Goal: Task Accomplishment & Management: Complete application form

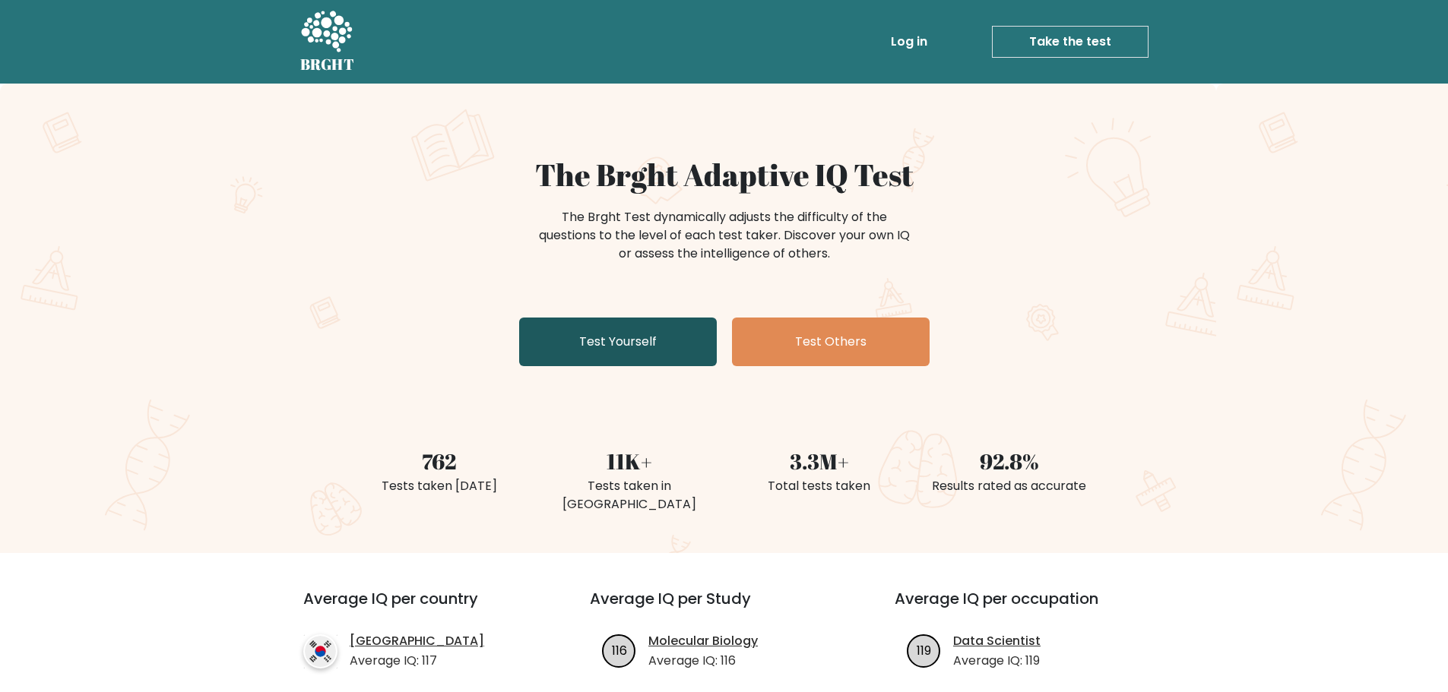
click at [614, 342] on link "Test Yourself" at bounding box center [618, 342] width 198 height 49
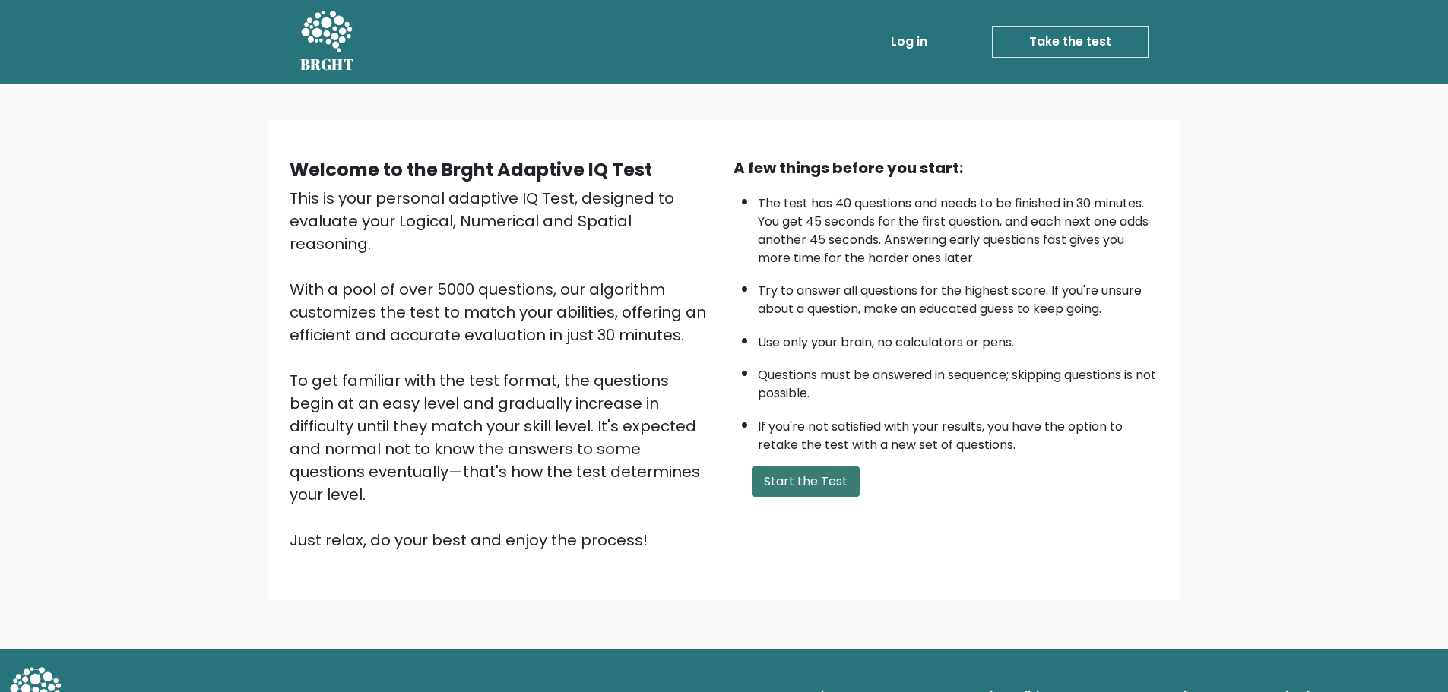
click at [816, 482] on button "Start the Test" at bounding box center [806, 482] width 108 height 30
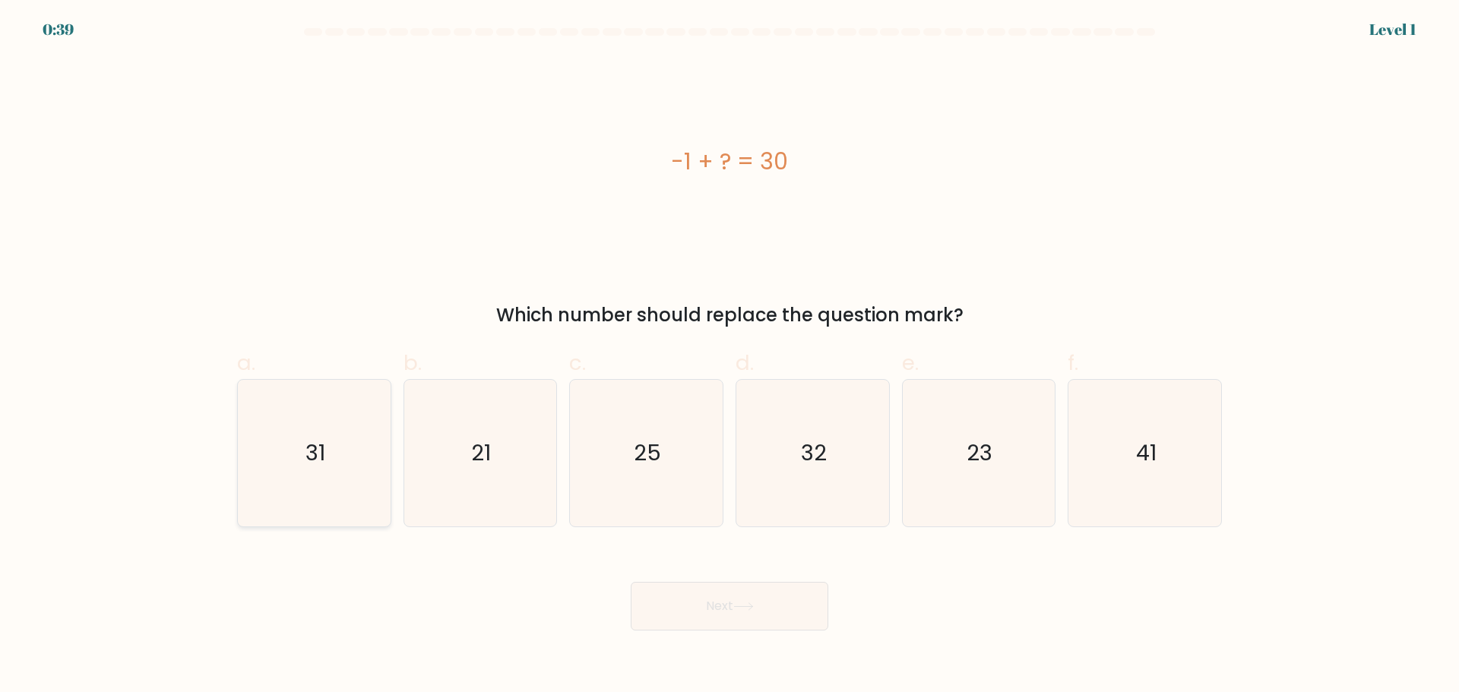
click at [314, 461] on text "31" at bounding box center [316, 453] width 20 height 30
click at [730, 356] on input "a. 31" at bounding box center [730, 352] width 1 height 10
radio input "true"
click at [779, 614] on button "Next" at bounding box center [730, 606] width 198 height 49
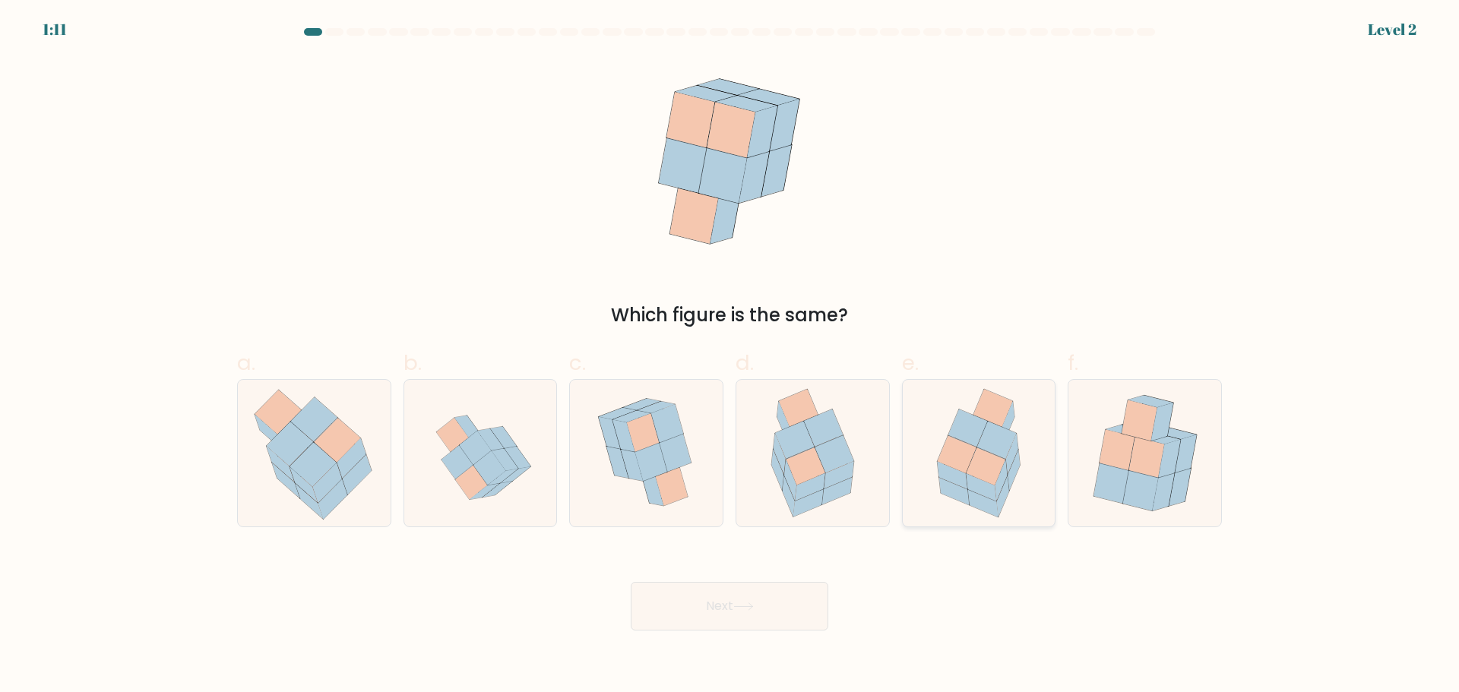
click at [996, 490] on icon at bounding box center [986, 475] width 41 height 54
click at [730, 356] on input "e." at bounding box center [730, 352] width 1 height 10
radio input "true"
click at [754, 603] on icon at bounding box center [743, 607] width 21 height 8
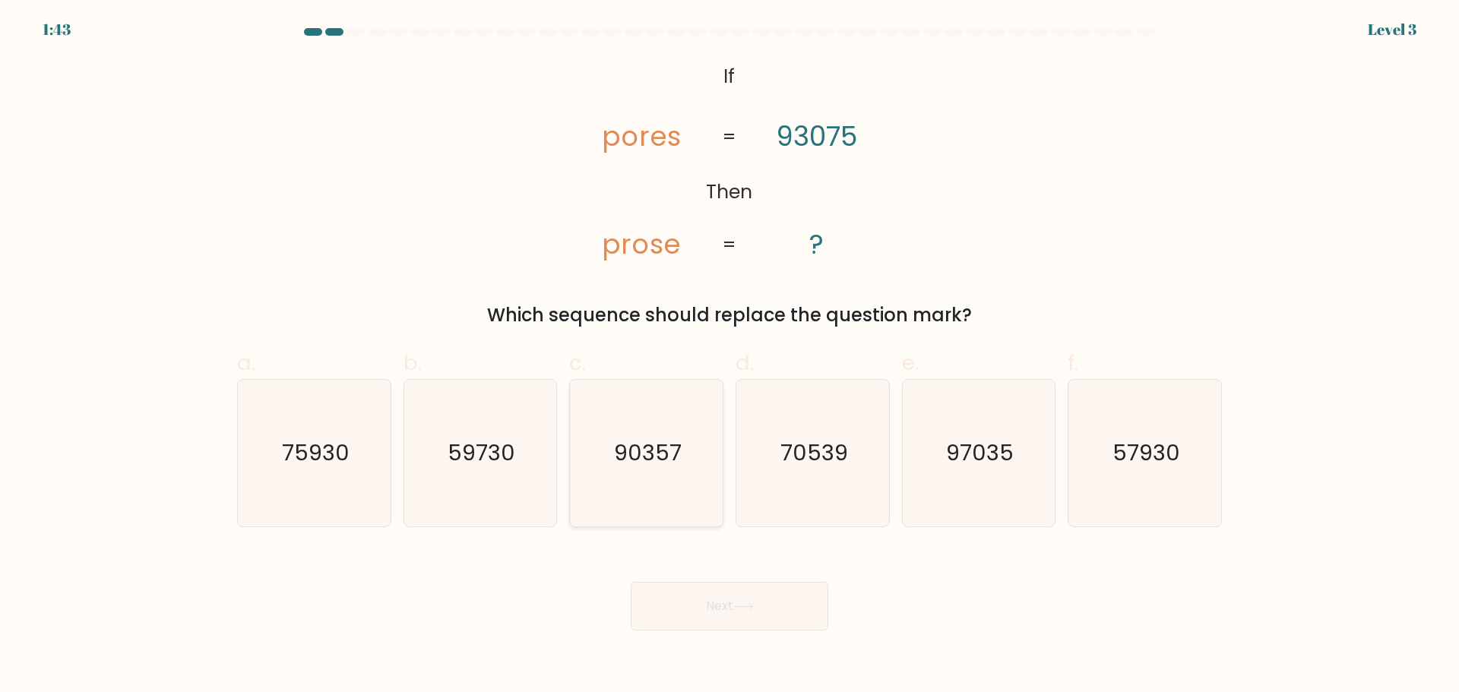
click at [664, 473] on icon "90357" at bounding box center [646, 453] width 147 height 147
click at [730, 356] on input "c. 90357" at bounding box center [730, 352] width 1 height 10
radio input "true"
click at [733, 597] on button "Next" at bounding box center [730, 606] width 198 height 49
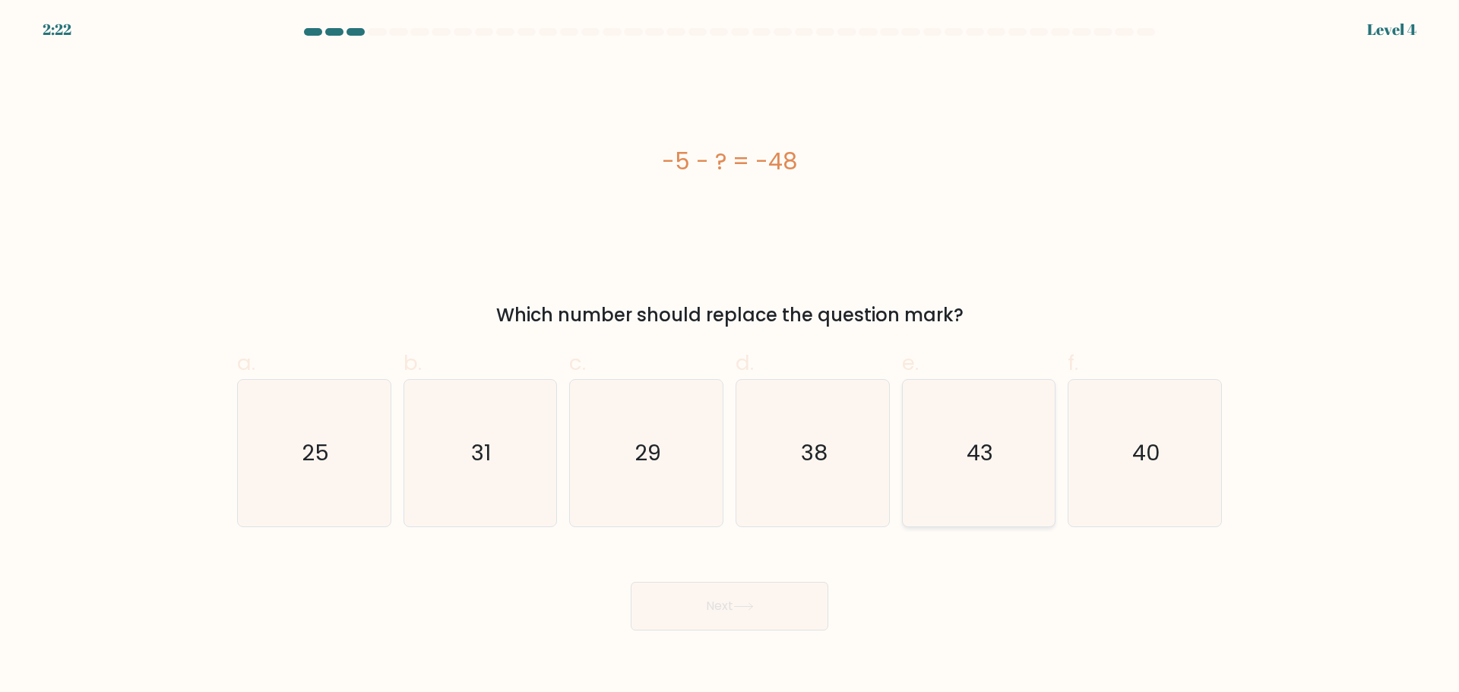
click at [991, 461] on text "43" at bounding box center [980, 453] width 27 height 30
click at [730, 356] on input "e. 43" at bounding box center [730, 352] width 1 height 10
radio input "true"
click at [776, 611] on button "Next" at bounding box center [730, 606] width 198 height 49
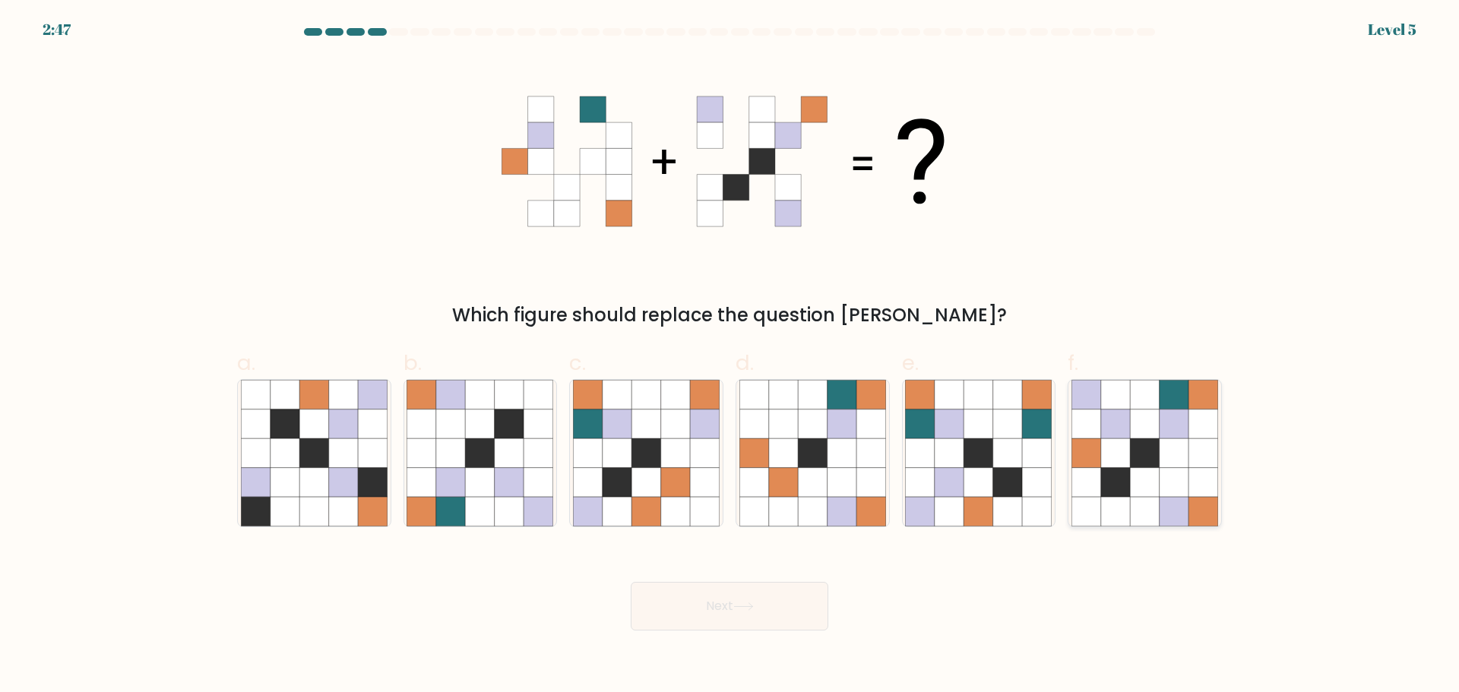
click at [1164, 441] on icon at bounding box center [1174, 453] width 29 height 29
click at [730, 356] on input "f." at bounding box center [730, 352] width 1 height 10
radio input "true"
click at [770, 607] on button "Next" at bounding box center [730, 606] width 198 height 49
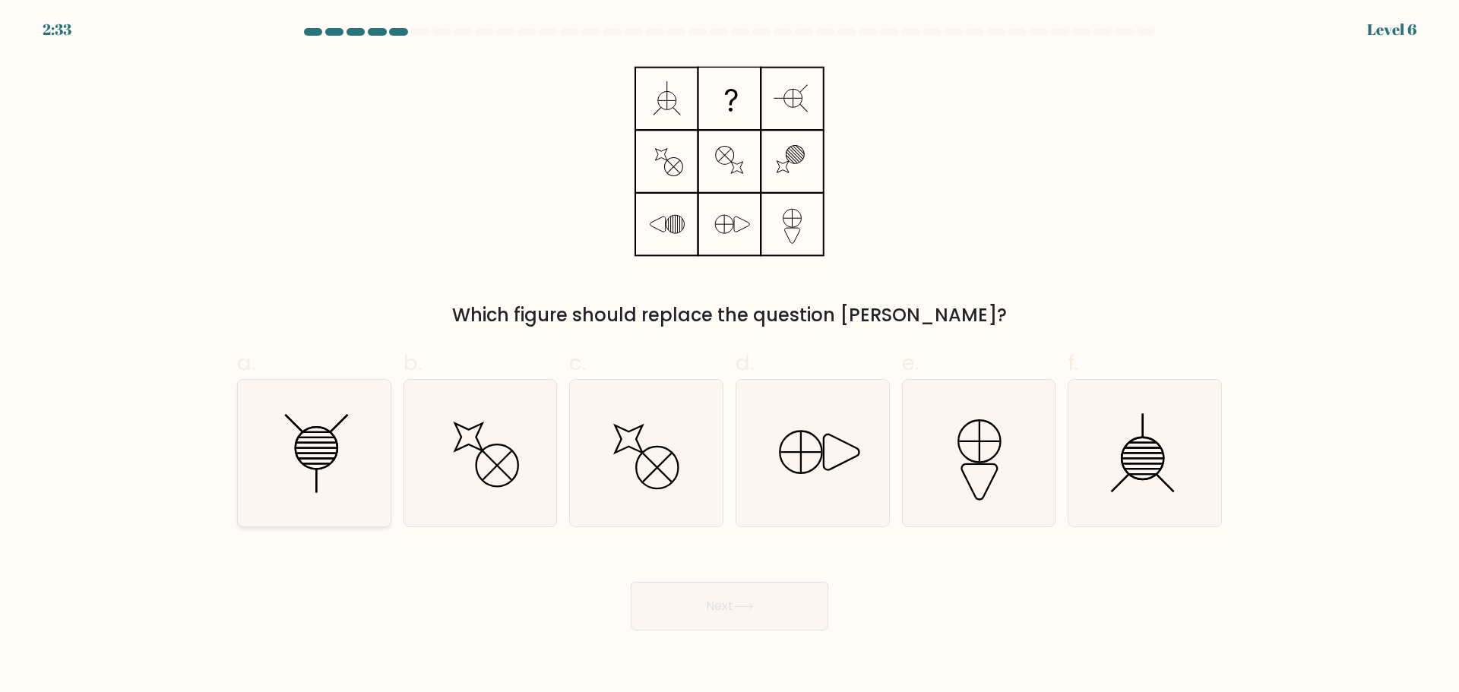
click at [353, 477] on icon at bounding box center [314, 453] width 147 height 147
click at [730, 356] on input "a." at bounding box center [730, 352] width 1 height 10
radio input "true"
click at [682, 620] on button "Next" at bounding box center [730, 606] width 198 height 49
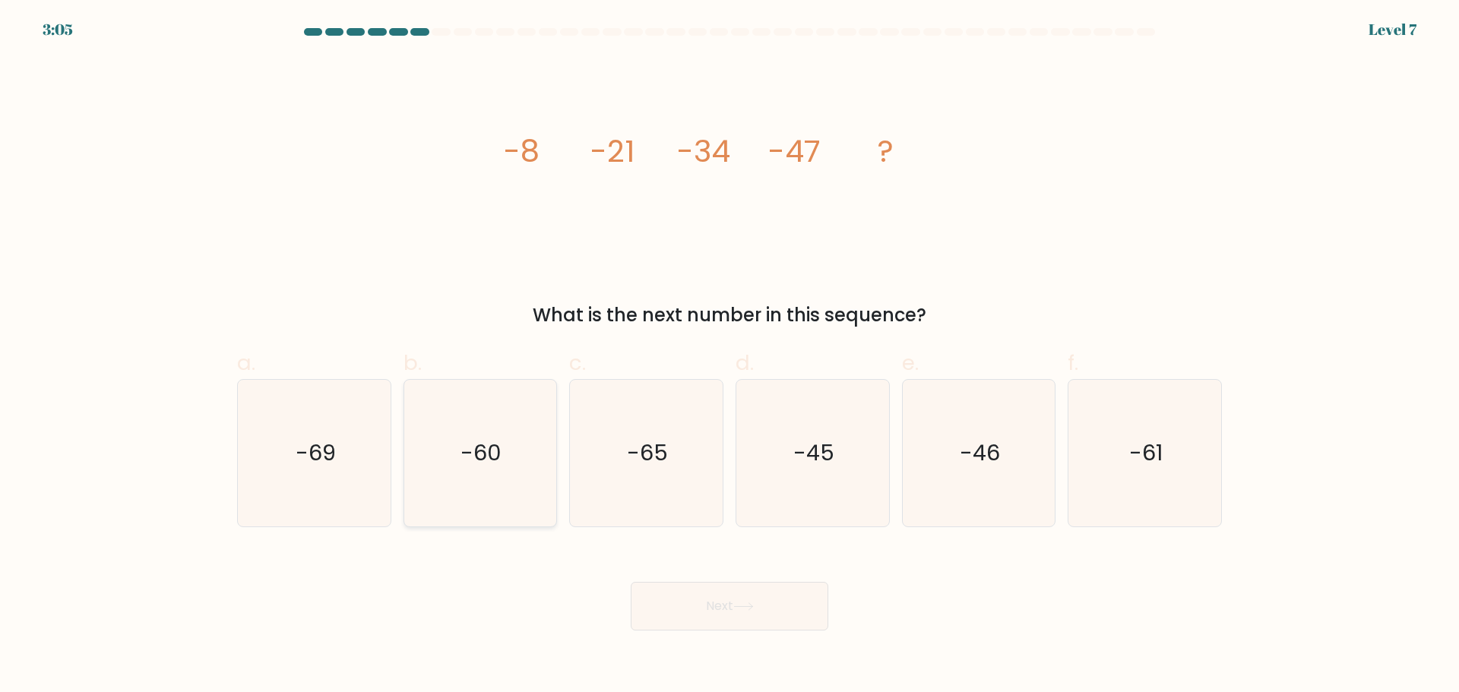
click at [486, 448] on text "-60" at bounding box center [481, 453] width 41 height 30
click at [730, 356] on input "b. -60" at bounding box center [730, 352] width 1 height 10
radio input "true"
click at [692, 603] on button "Next" at bounding box center [730, 606] width 198 height 49
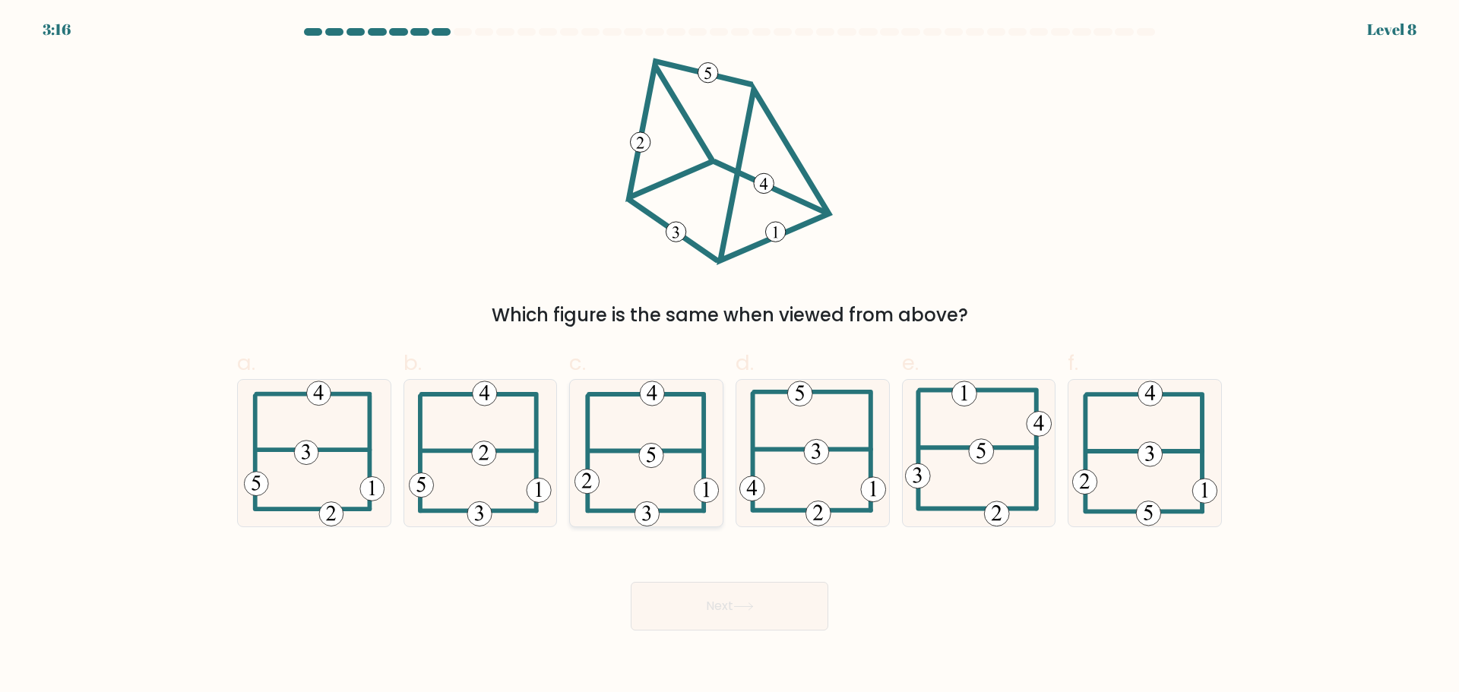
click at [662, 464] on icon at bounding box center [647, 453] width 144 height 147
click at [730, 356] on input "c." at bounding box center [730, 352] width 1 height 10
radio input "true"
click at [756, 612] on button "Next" at bounding box center [730, 606] width 198 height 49
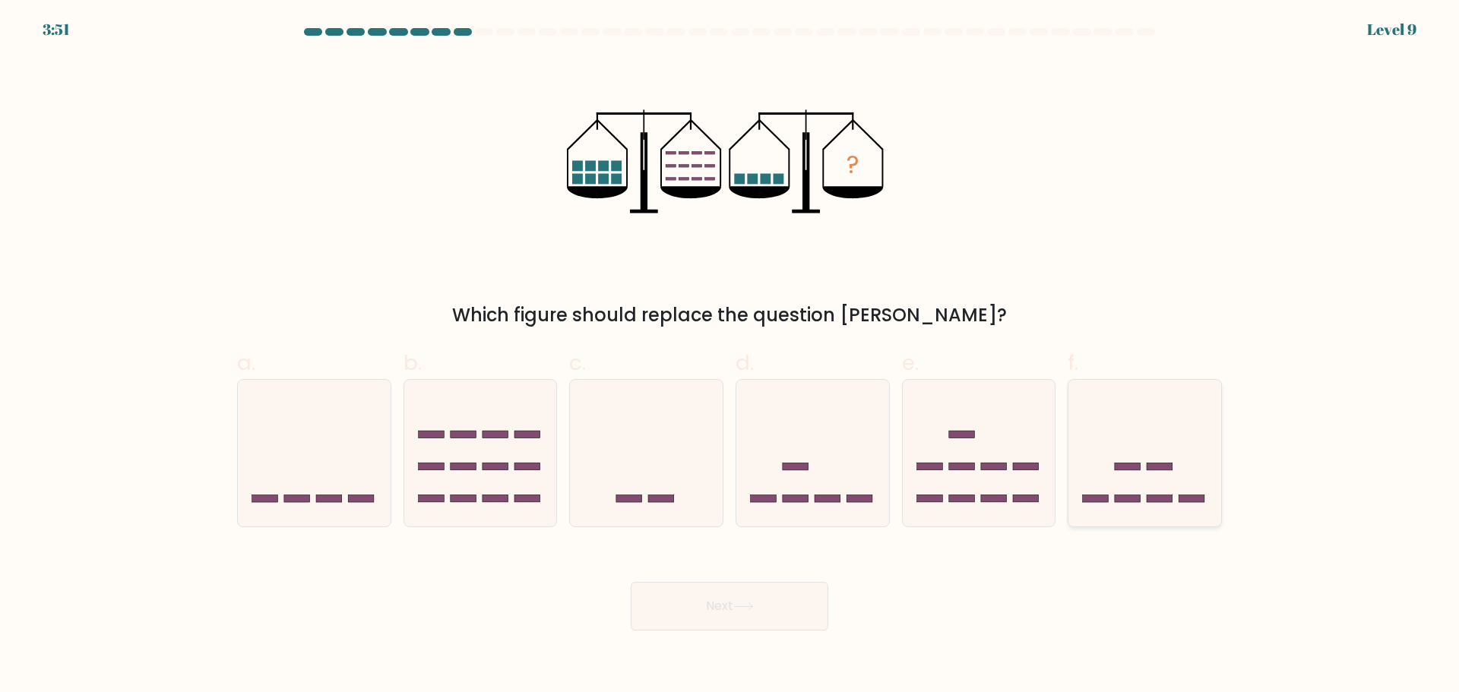
click at [1164, 470] on rect at bounding box center [1161, 467] width 26 height 8
click at [730, 356] on input "f." at bounding box center [730, 352] width 1 height 10
radio input "true"
click at [711, 605] on button "Next" at bounding box center [730, 606] width 198 height 49
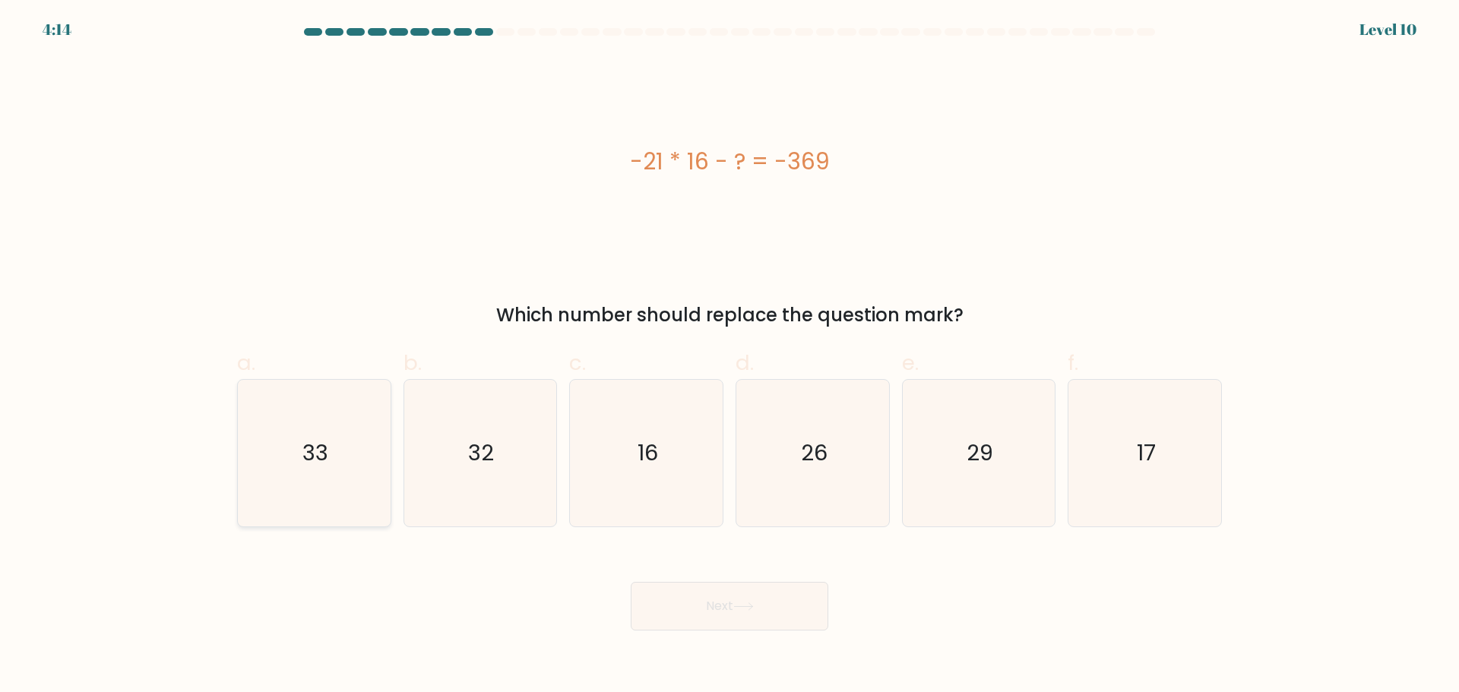
click at [261, 480] on icon "33" at bounding box center [314, 453] width 147 height 147
click at [730, 356] on input "a. 33" at bounding box center [730, 352] width 1 height 10
radio input "true"
click at [752, 608] on icon at bounding box center [743, 606] width 18 height 7
click at [700, 610] on button "Next" at bounding box center [730, 606] width 198 height 49
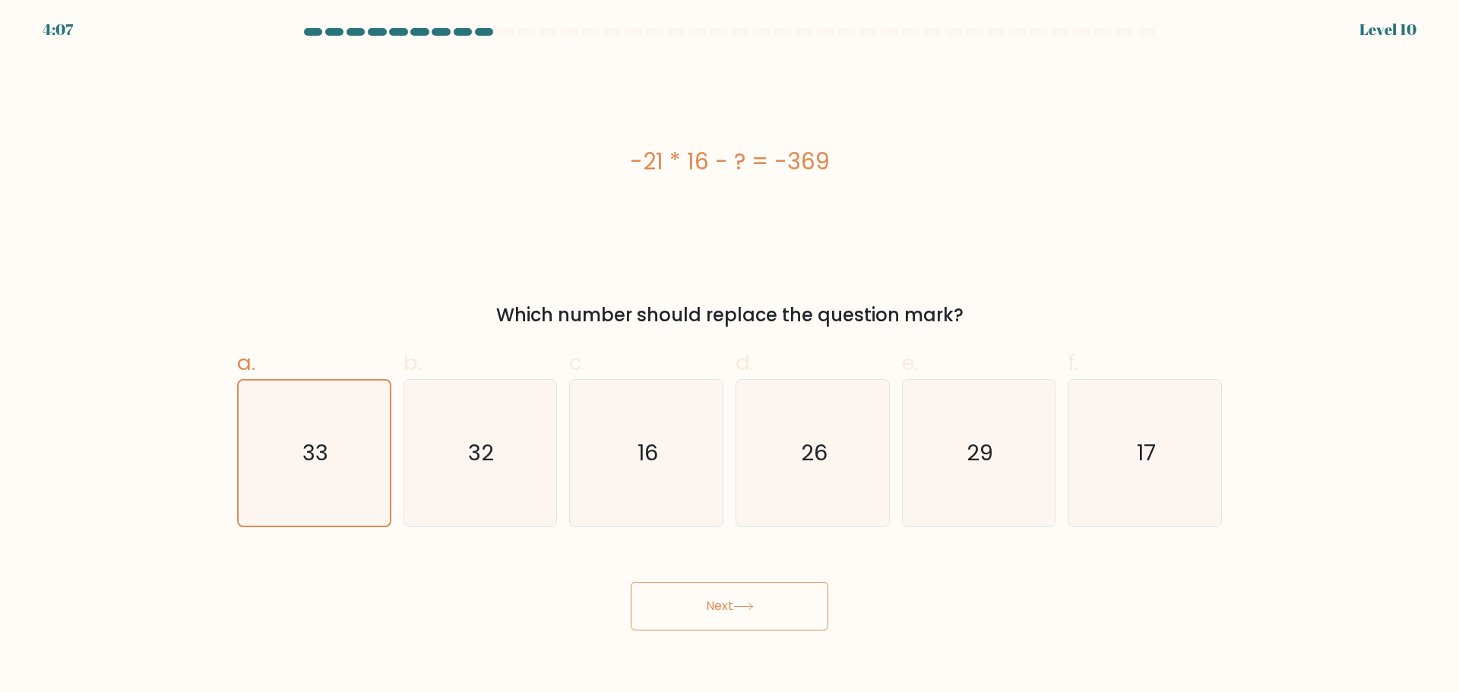
click at [841, 275] on div "-21 * 16 - ? = -369 Which number should replace the question mark?" at bounding box center [729, 193] width 1003 height 271
click at [459, 483] on icon "32" at bounding box center [480, 453] width 147 height 147
click at [730, 356] on input "b. 32" at bounding box center [730, 352] width 1 height 10
radio input "true"
click at [355, 457] on icon "33" at bounding box center [314, 453] width 147 height 147
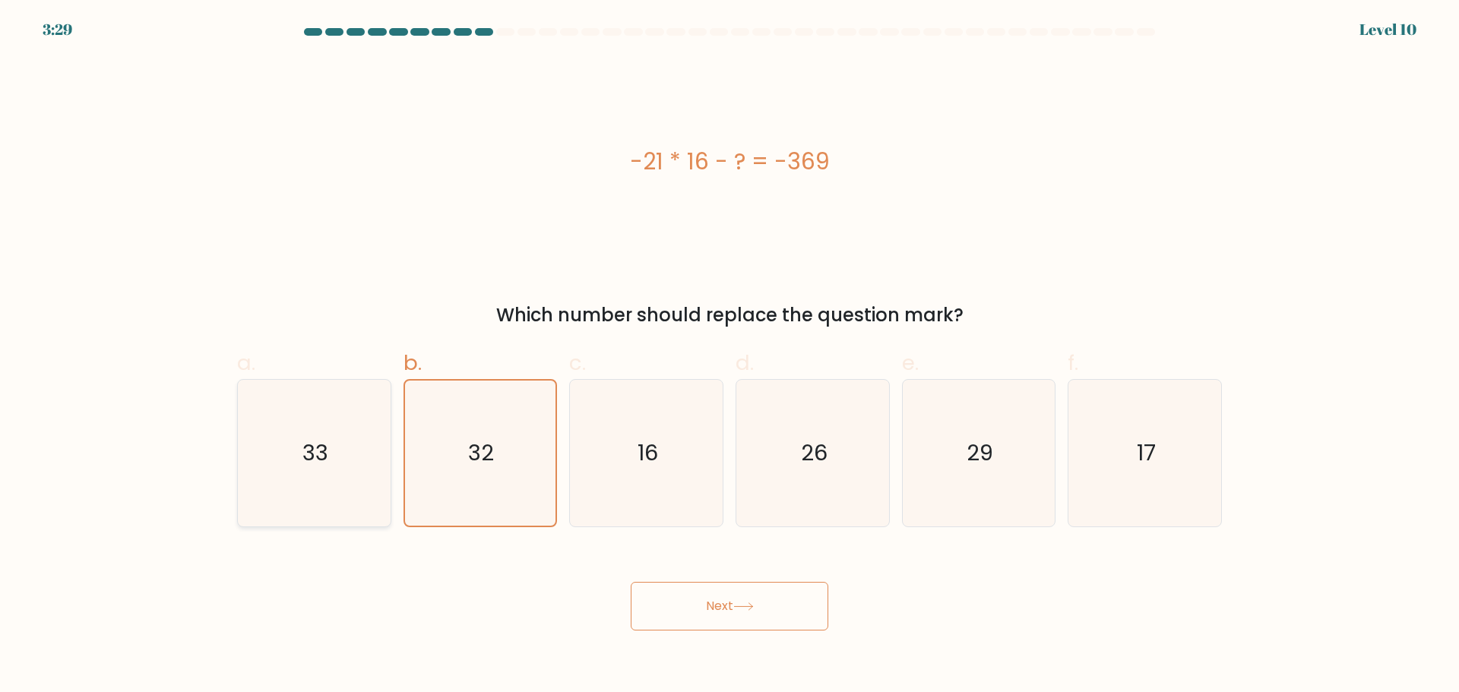
click at [730, 356] on input "a. 33" at bounding box center [730, 352] width 1 height 10
radio input "true"
click at [768, 601] on button "Next" at bounding box center [730, 606] width 198 height 49
click at [454, 464] on icon "32" at bounding box center [480, 453] width 147 height 147
click at [730, 356] on input "b. 32" at bounding box center [730, 352] width 1 height 10
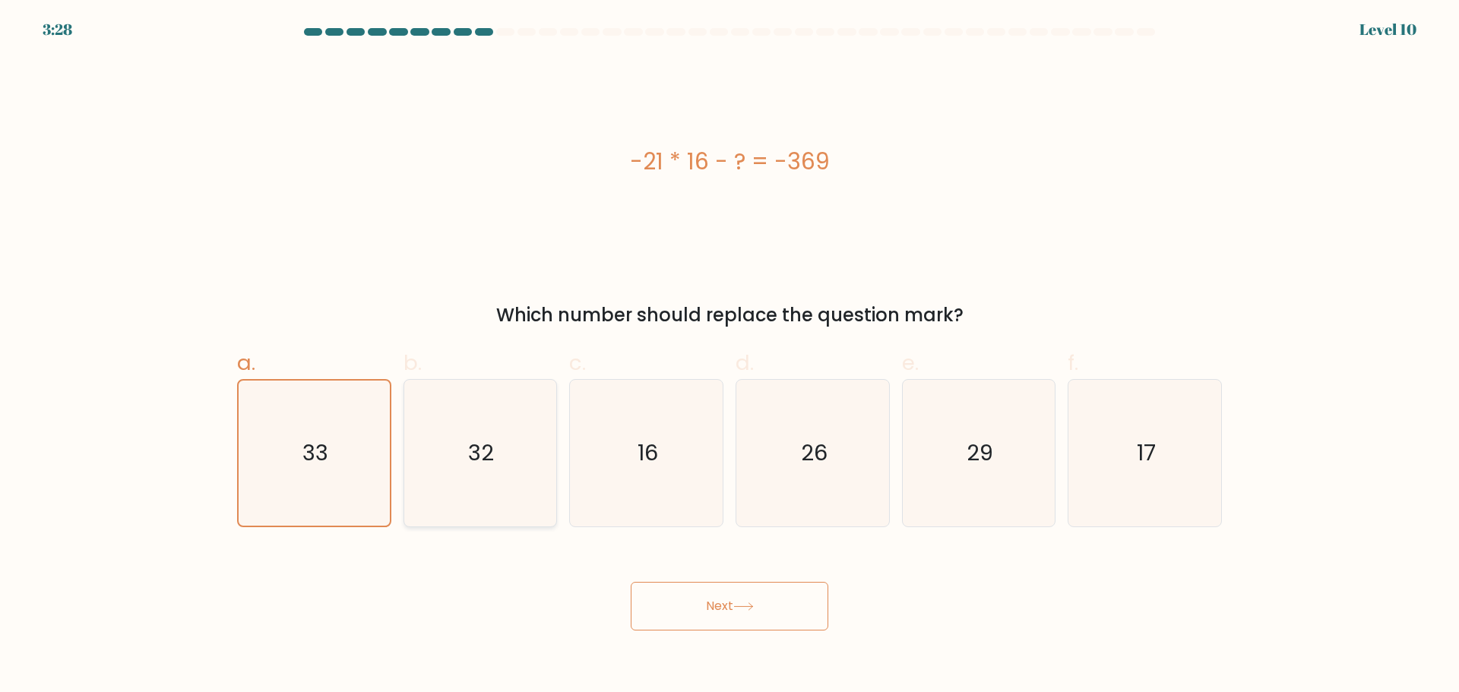
radio input "true"
click at [688, 590] on button "Next" at bounding box center [730, 606] width 198 height 49
click at [689, 479] on icon "16" at bounding box center [646, 453] width 147 height 147
click at [730, 356] on input "c. 16" at bounding box center [730, 352] width 1 height 10
radio input "true"
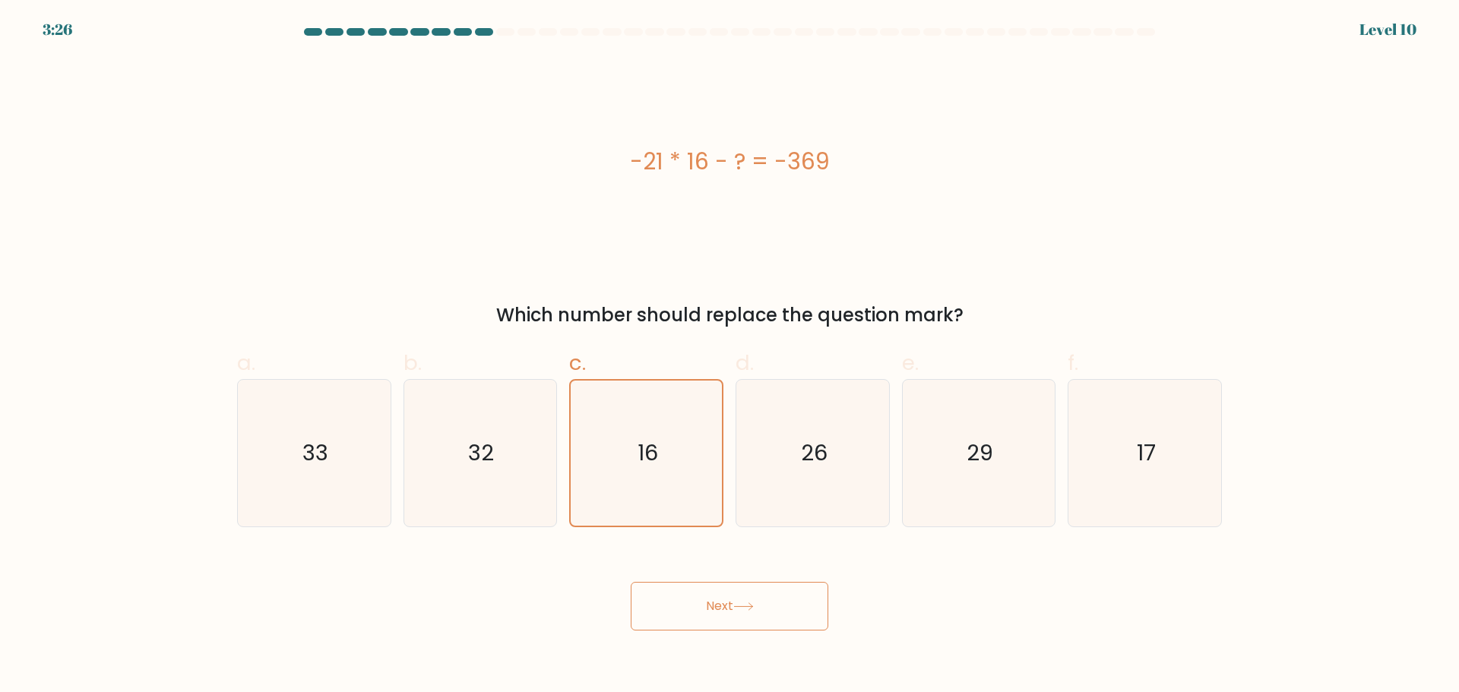
click at [714, 605] on button "Next" at bounding box center [730, 606] width 198 height 49
click at [824, 460] on text "26" at bounding box center [814, 453] width 27 height 30
click at [730, 356] on input "d. 26" at bounding box center [730, 352] width 1 height 10
radio input "true"
click at [769, 628] on button "Next" at bounding box center [730, 606] width 198 height 49
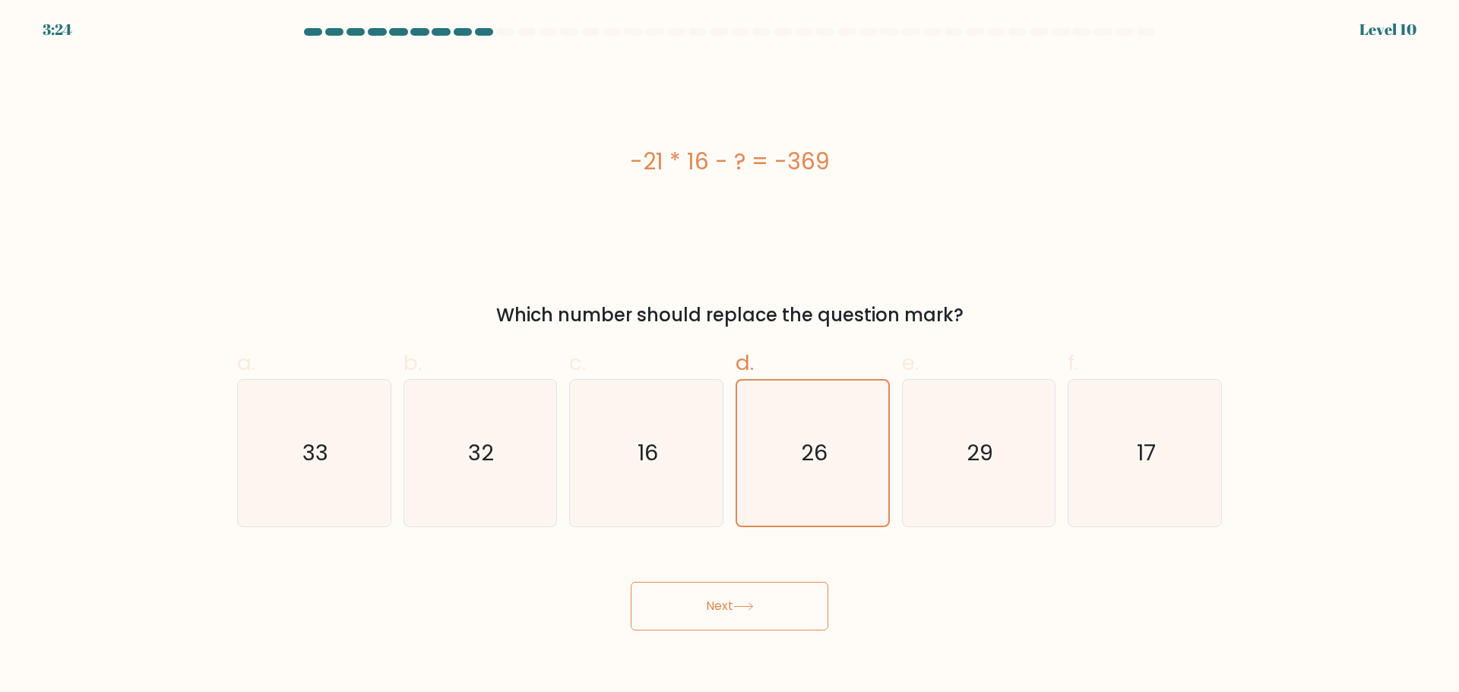
click at [771, 604] on button "Next" at bounding box center [730, 606] width 198 height 49
click at [973, 478] on icon "29" at bounding box center [978, 453] width 147 height 147
click at [730, 356] on input "e. 29" at bounding box center [730, 352] width 1 height 10
radio input "true"
click at [783, 604] on button "Next" at bounding box center [730, 606] width 198 height 49
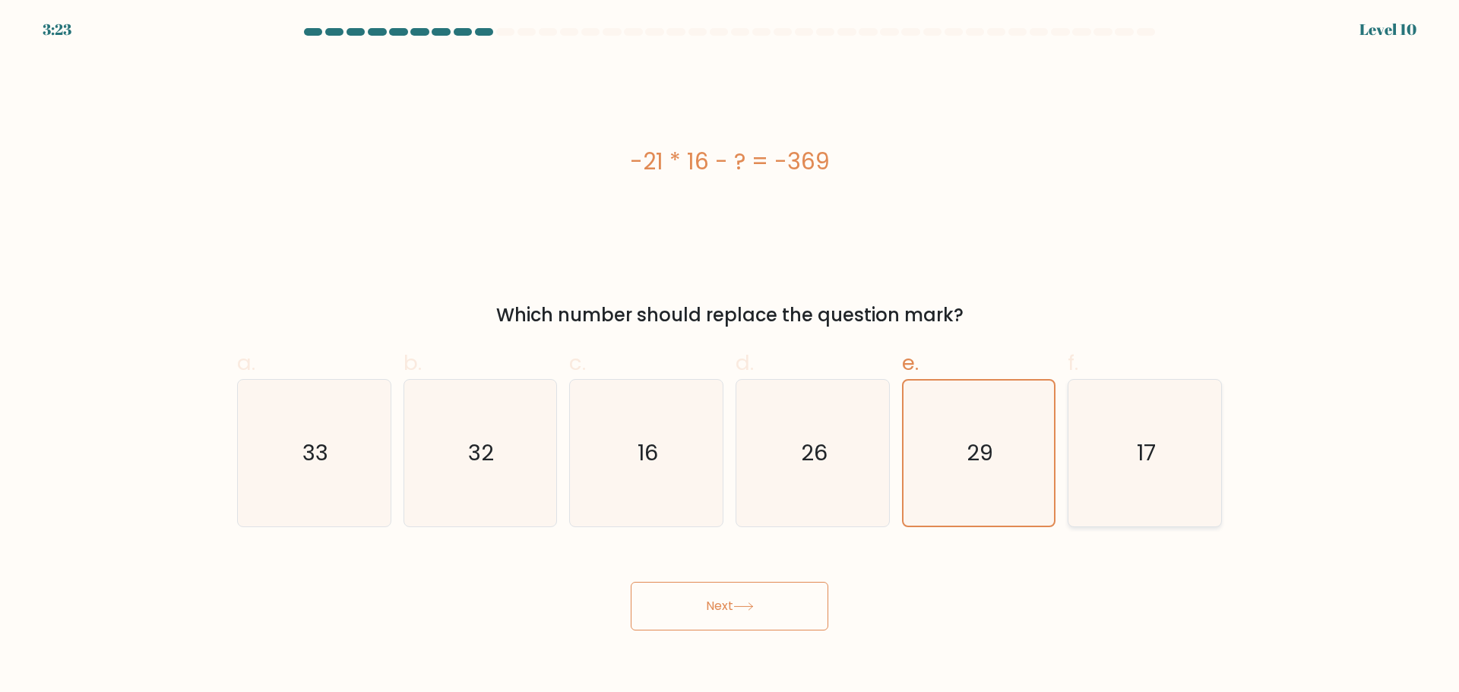
click at [1183, 480] on icon "17" at bounding box center [1145, 453] width 147 height 147
click at [730, 356] on input "f. 17" at bounding box center [730, 352] width 1 height 10
radio input "true"
click at [775, 611] on button "Next" at bounding box center [730, 606] width 198 height 49
click at [329, 459] on icon "33" at bounding box center [314, 453] width 147 height 147
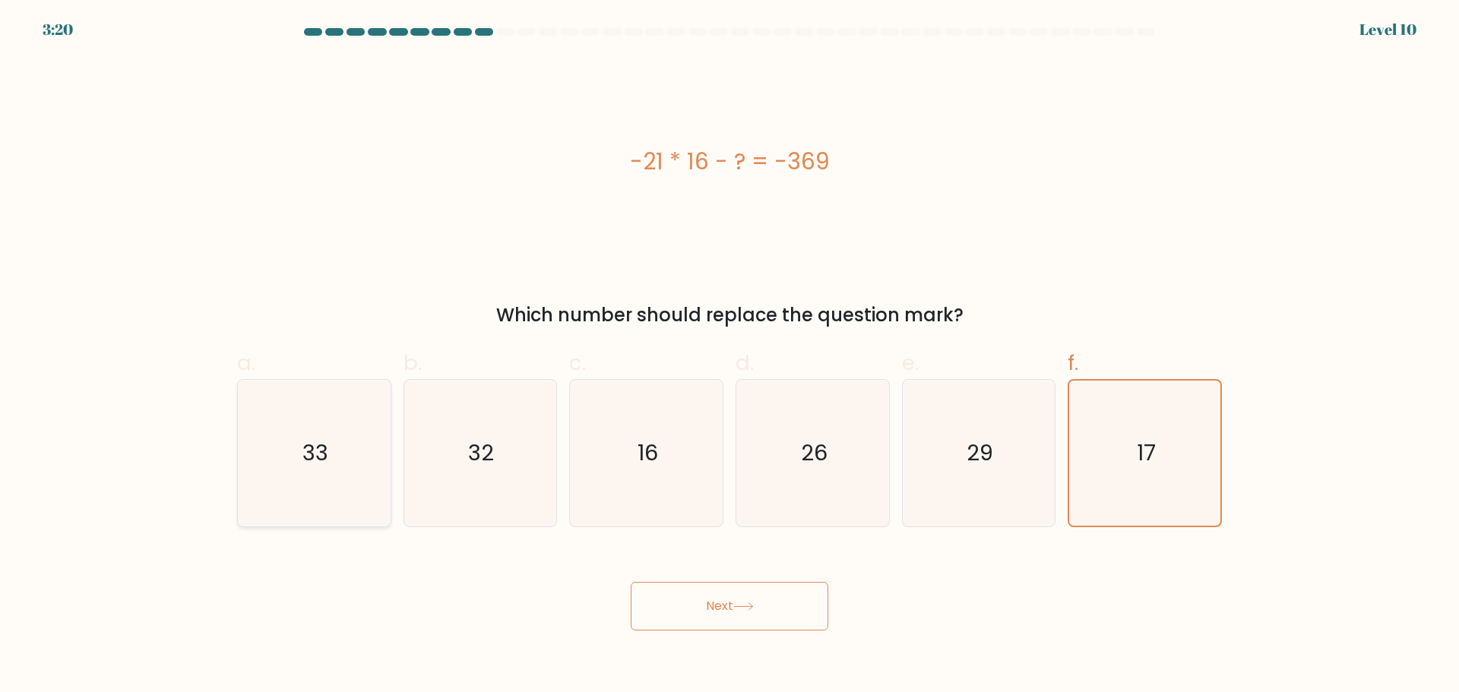
click at [730, 356] on input "a. 33" at bounding box center [730, 352] width 1 height 10
radio input "true"
click at [696, 613] on button "Next" at bounding box center [730, 606] width 198 height 49
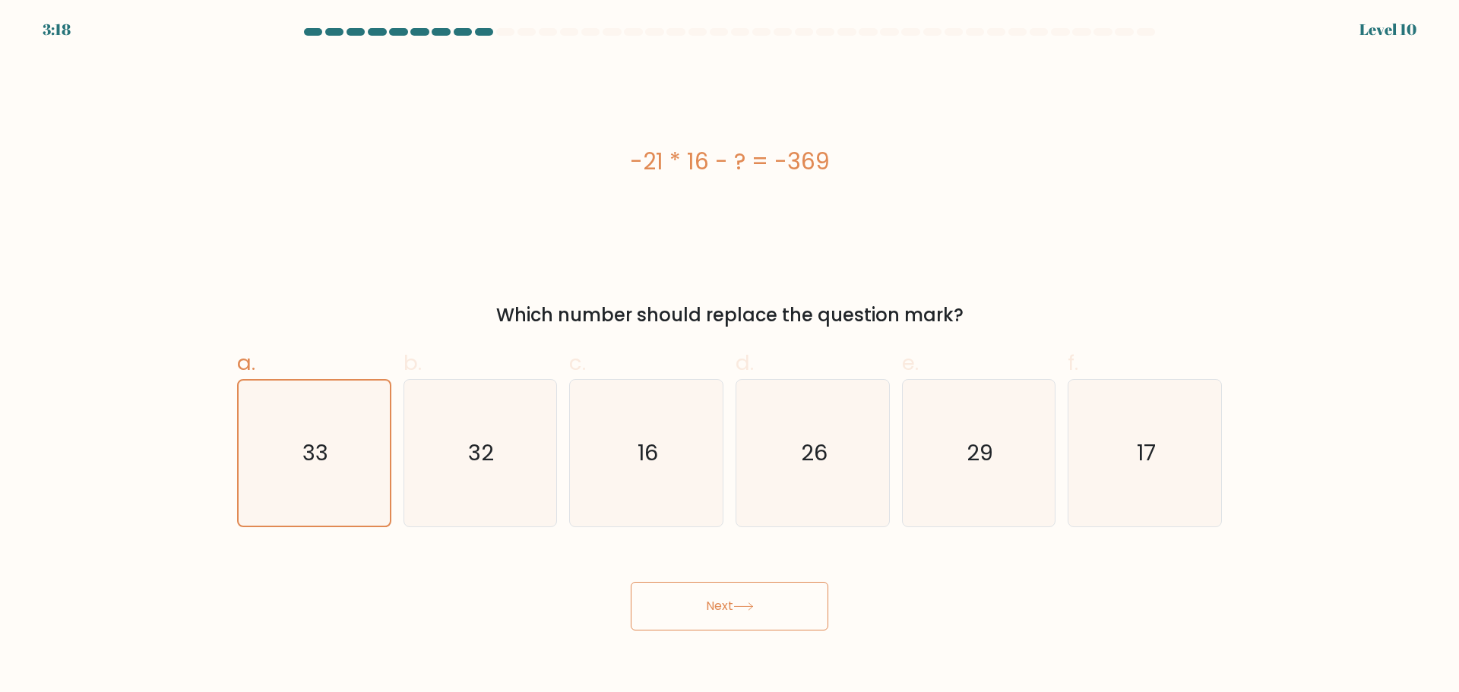
drag, startPoint x: 876, startPoint y: 128, endPoint x: 841, endPoint y: 148, distance: 40.2
click at [874, 128] on div "-21 * 16 - ? = -369" at bounding box center [729, 162] width 985 height 208
drag, startPoint x: 786, startPoint y: 300, endPoint x: 771, endPoint y: 332, distance: 35.4
click at [784, 304] on div "-21 * 16 - ? = -369 Which number should replace the question mark?" at bounding box center [729, 193] width 1003 height 271
drag, startPoint x: 310, startPoint y: 543, endPoint x: 312, endPoint y: 505, distance: 38.1
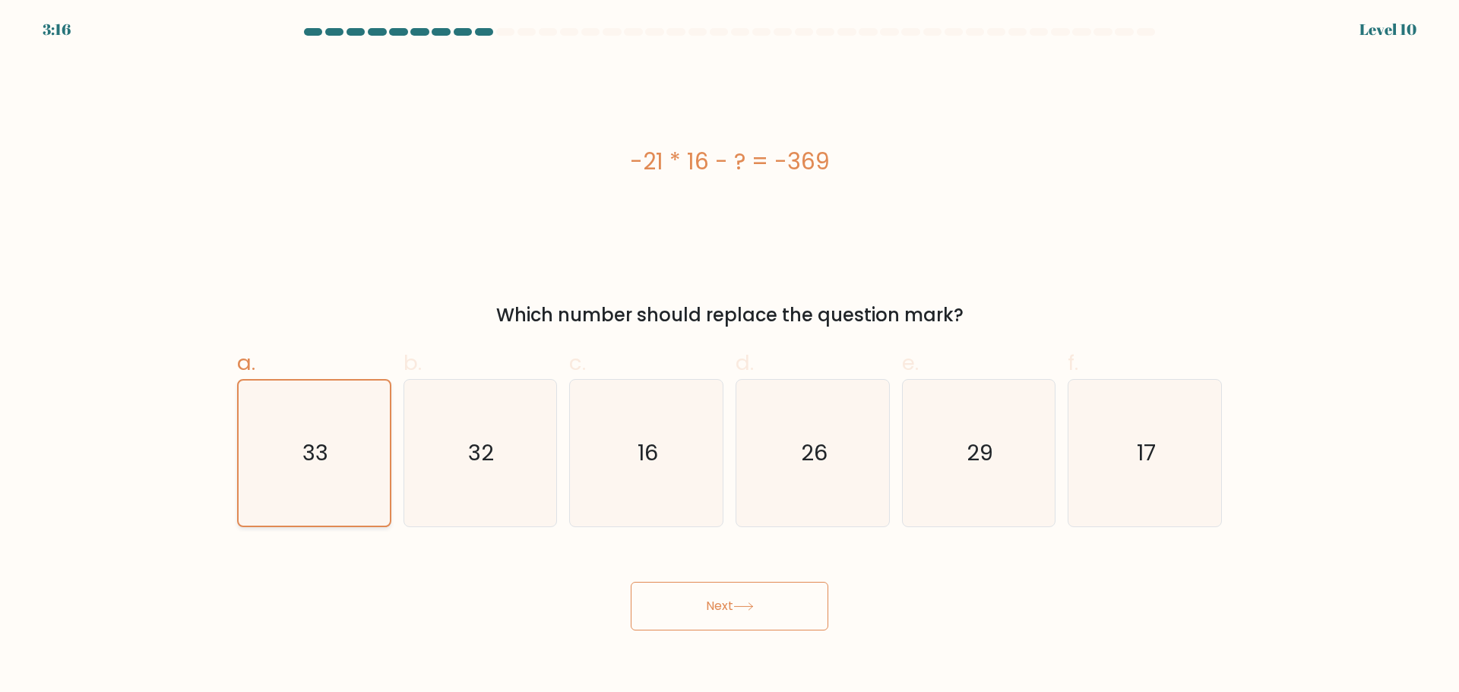
click at [312, 540] on form "a." at bounding box center [729, 329] width 1459 height 603
click at [326, 489] on icon "33" at bounding box center [314, 453] width 145 height 145
click at [730, 356] on input "a. 33" at bounding box center [730, 352] width 1 height 10
click at [747, 603] on icon at bounding box center [743, 607] width 21 height 8
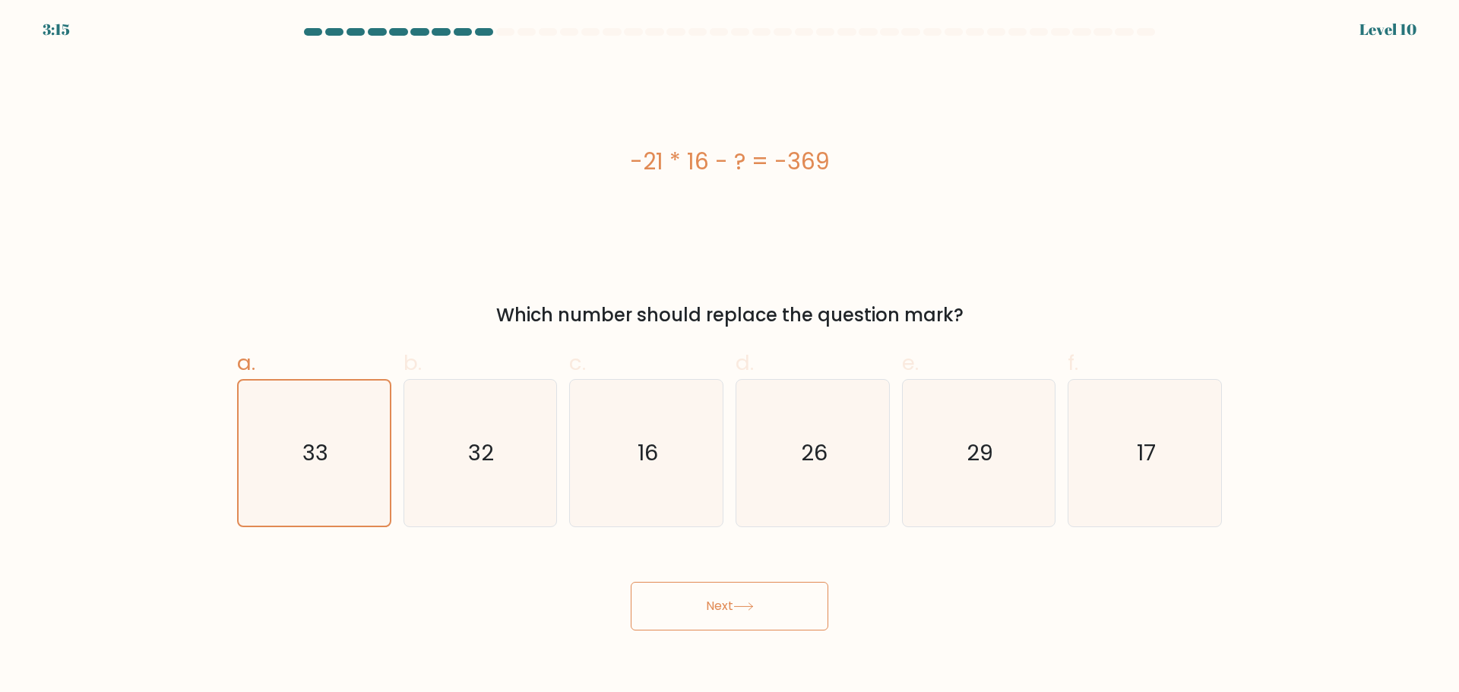
click at [747, 603] on icon at bounding box center [743, 607] width 21 height 8
drag, startPoint x: 747, startPoint y: 603, endPoint x: 654, endPoint y: 40, distance: 571.5
click at [743, 555] on div "Next" at bounding box center [729, 588] width 1003 height 85
